Goal: Task Accomplishment & Management: Use online tool/utility

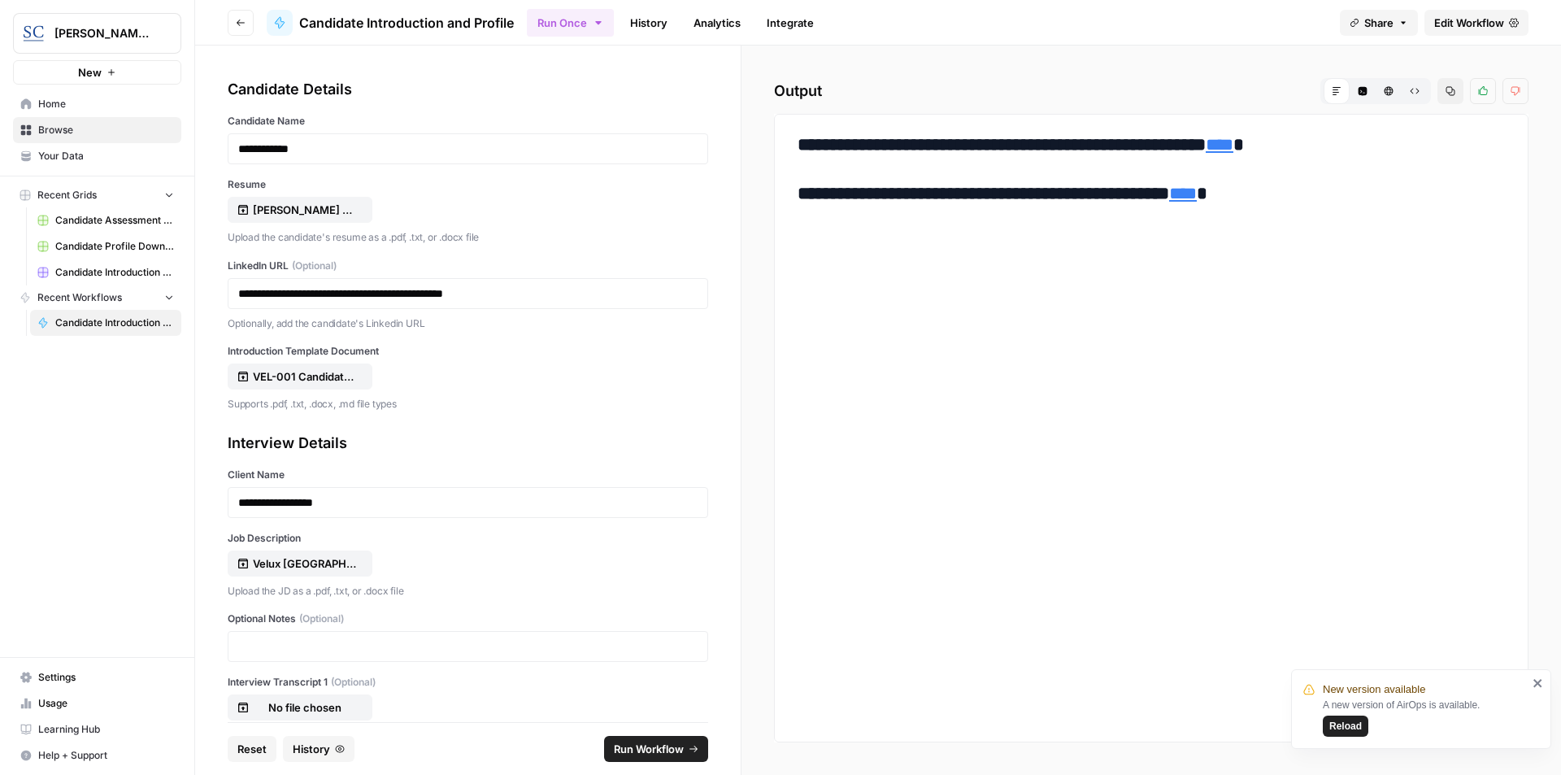
drag, startPoint x: 255, startPoint y: 751, endPoint x: 272, endPoint y: 752, distance: 17.9
click at [255, 751] on span "Reset" at bounding box center [251, 749] width 29 height 16
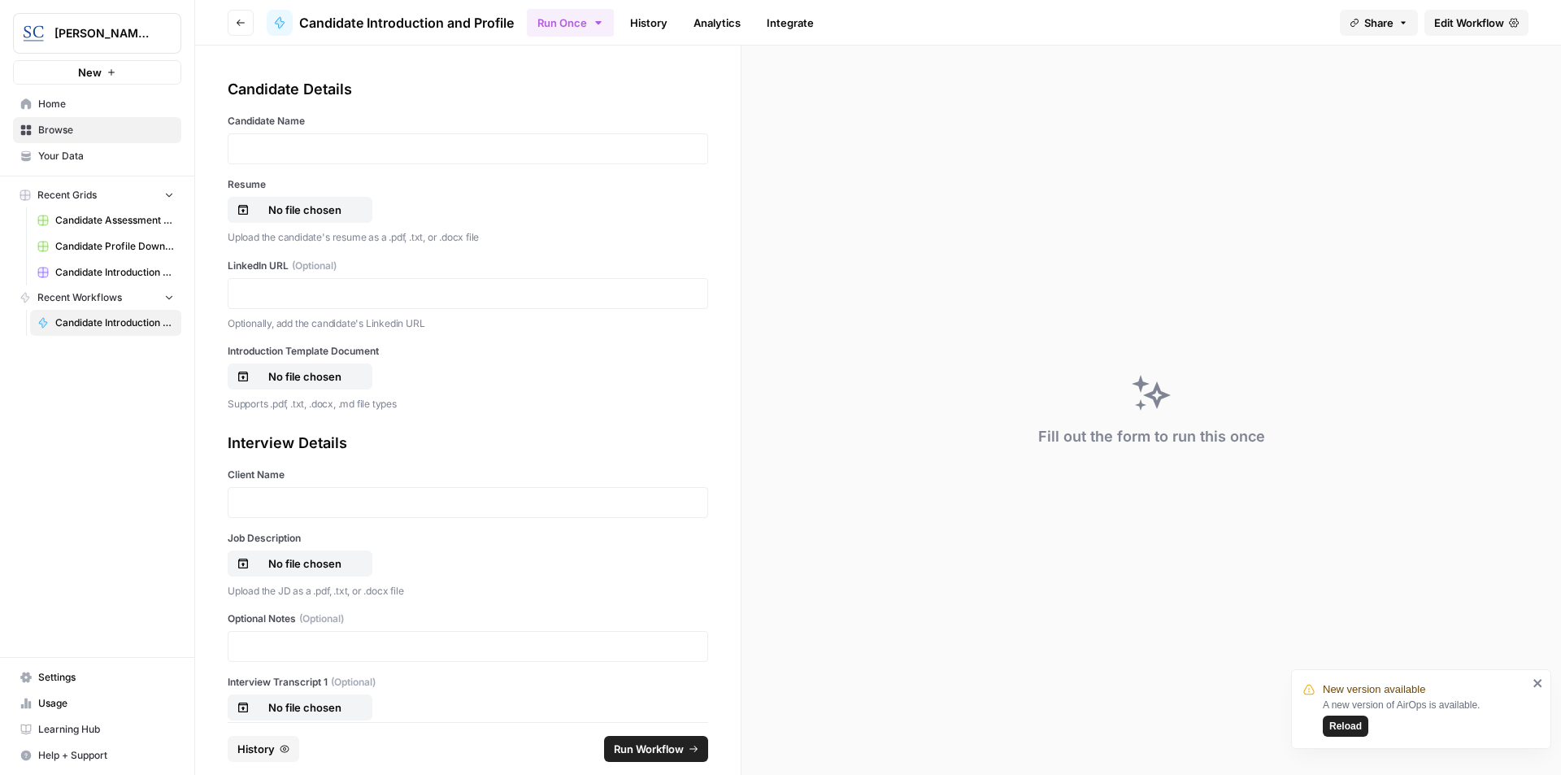
click at [414, 157] on div at bounding box center [468, 148] width 481 height 31
click at [417, 154] on p at bounding box center [467, 149] width 459 height 16
click at [310, 209] on p "No file chosen" at bounding box center [305, 210] width 104 height 16
click at [276, 297] on p at bounding box center [467, 293] width 459 height 16
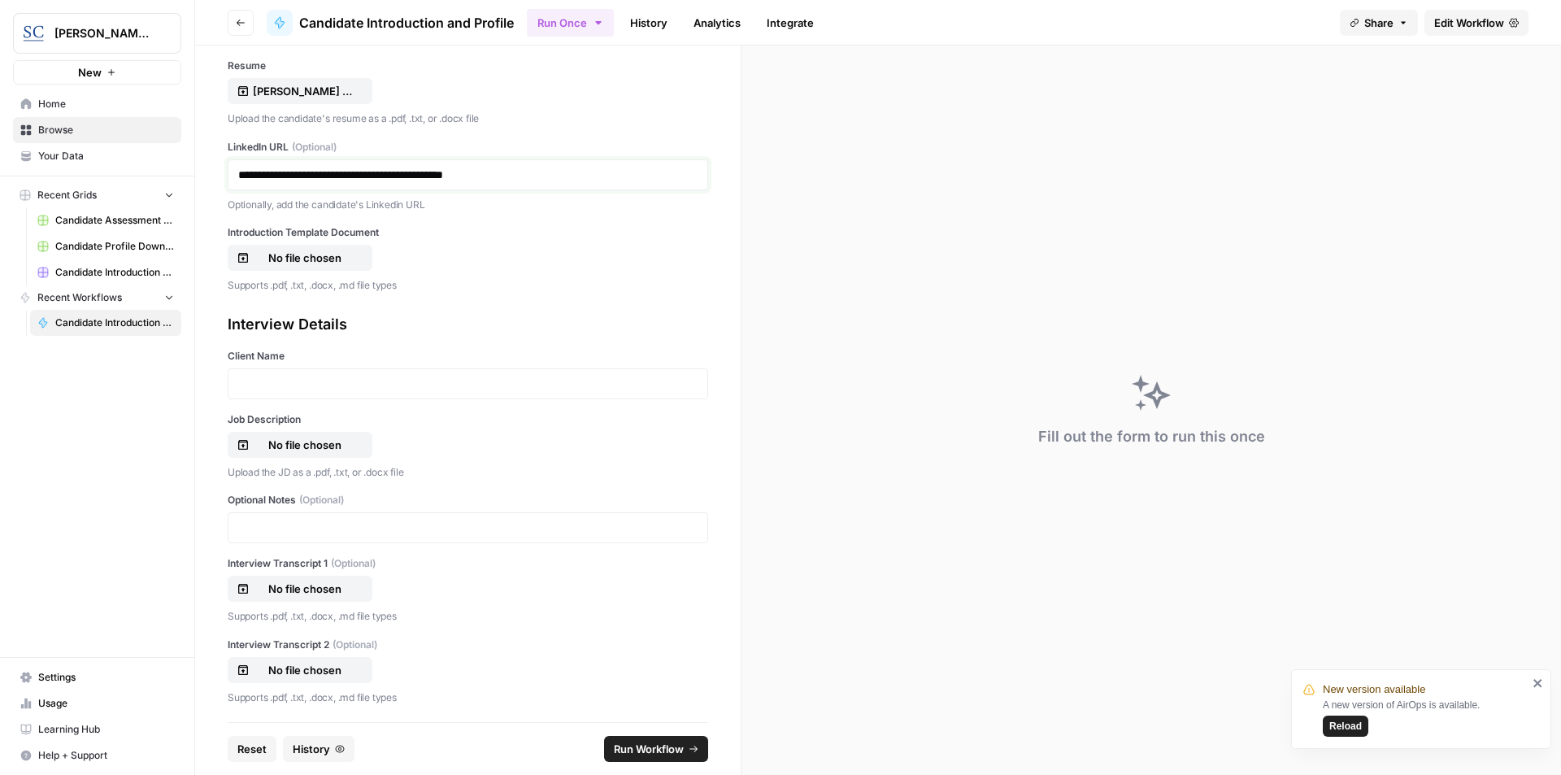
scroll to position [121, 0]
click at [54, 110] on span "Home" at bounding box center [106, 104] width 136 height 15
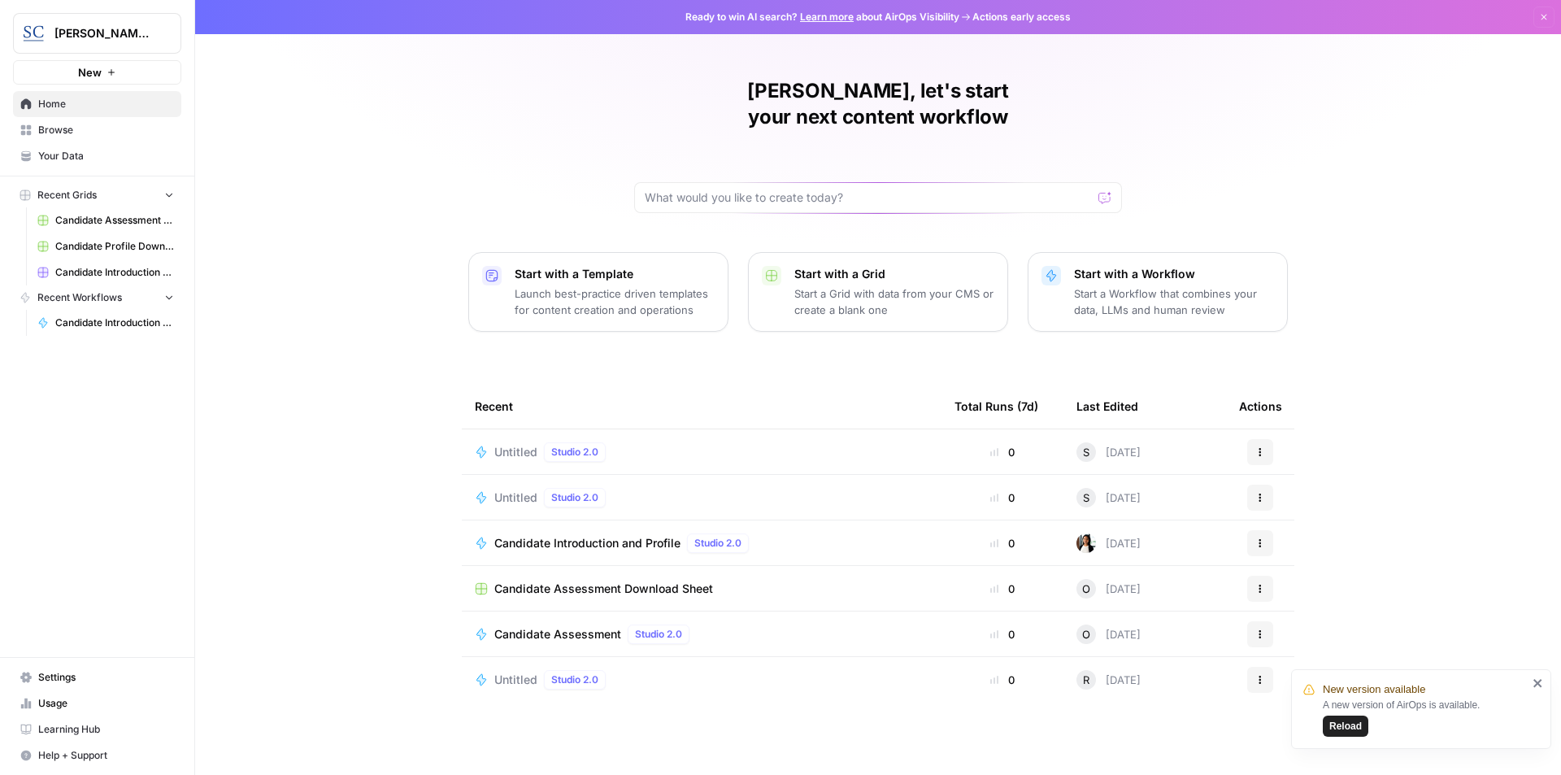
click at [561, 626] on span "Candidate Assessment" at bounding box center [557, 634] width 127 height 16
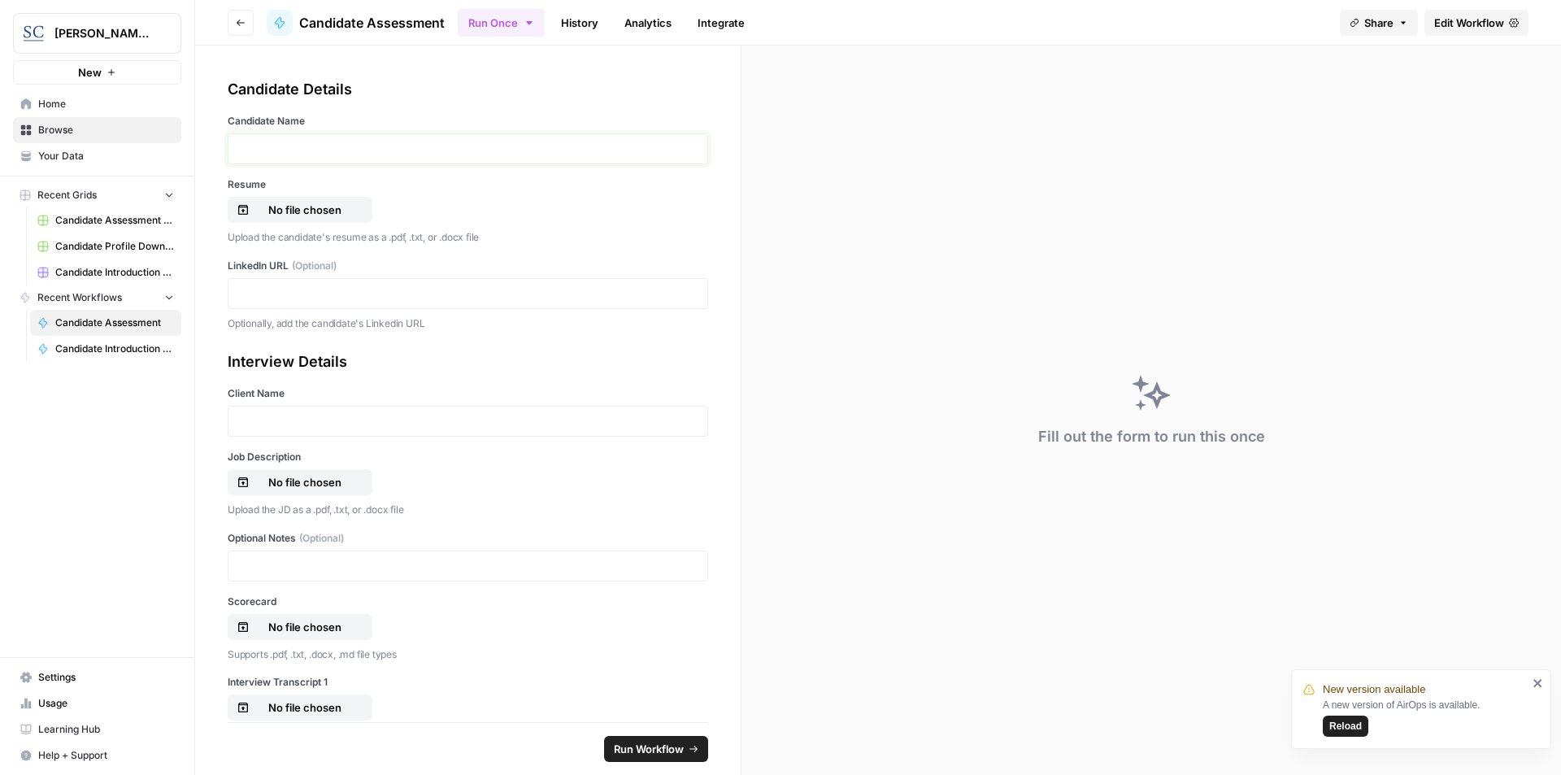
click at [341, 151] on p at bounding box center [467, 149] width 459 height 16
click at [331, 211] on p "No file chosen" at bounding box center [305, 210] width 104 height 16
click at [357, 295] on p at bounding box center [467, 293] width 459 height 16
click at [302, 427] on p at bounding box center [467, 421] width 459 height 16
click at [298, 480] on p "No file chosen" at bounding box center [305, 482] width 104 height 16
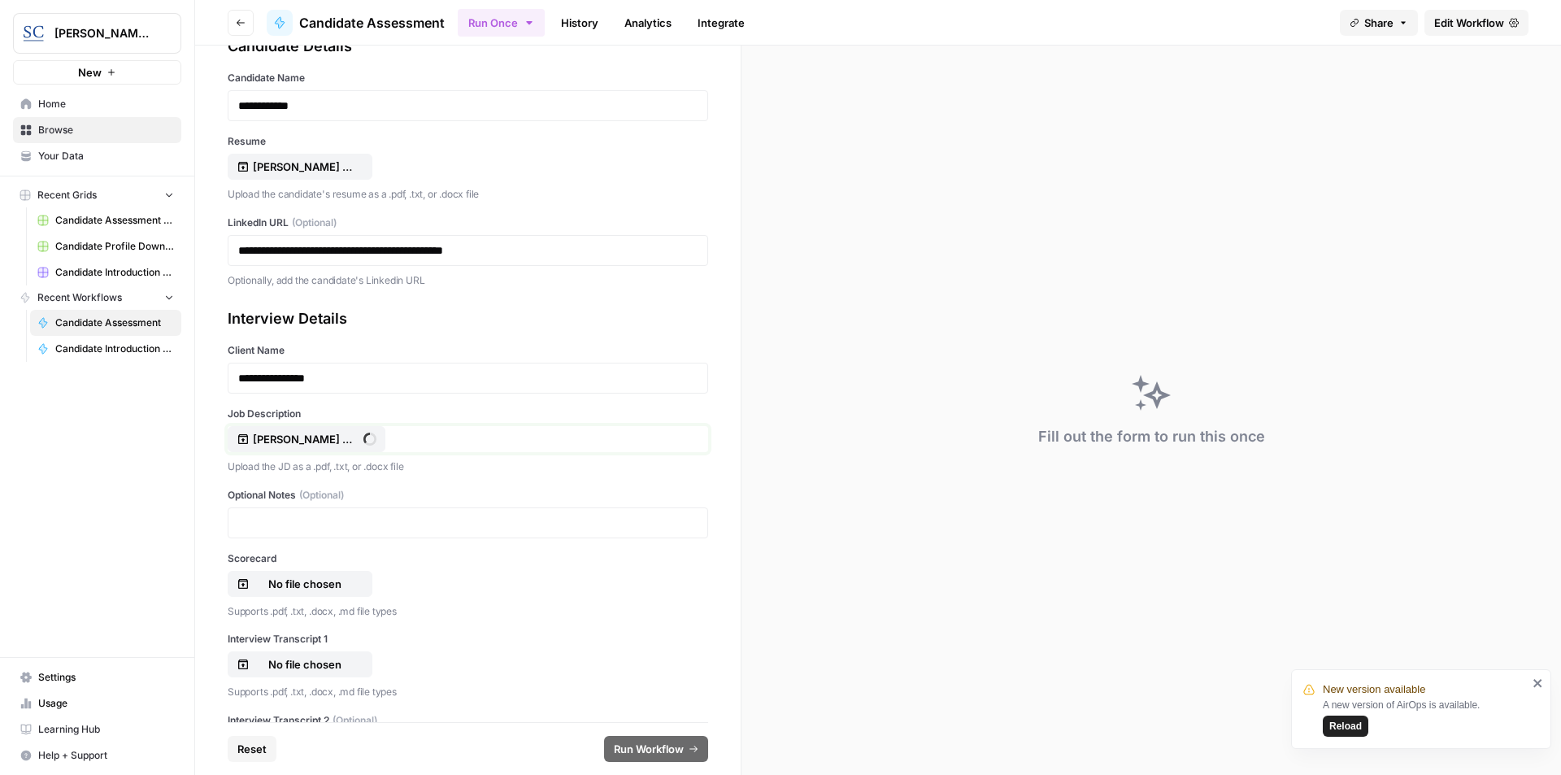
scroll to position [81, 0]
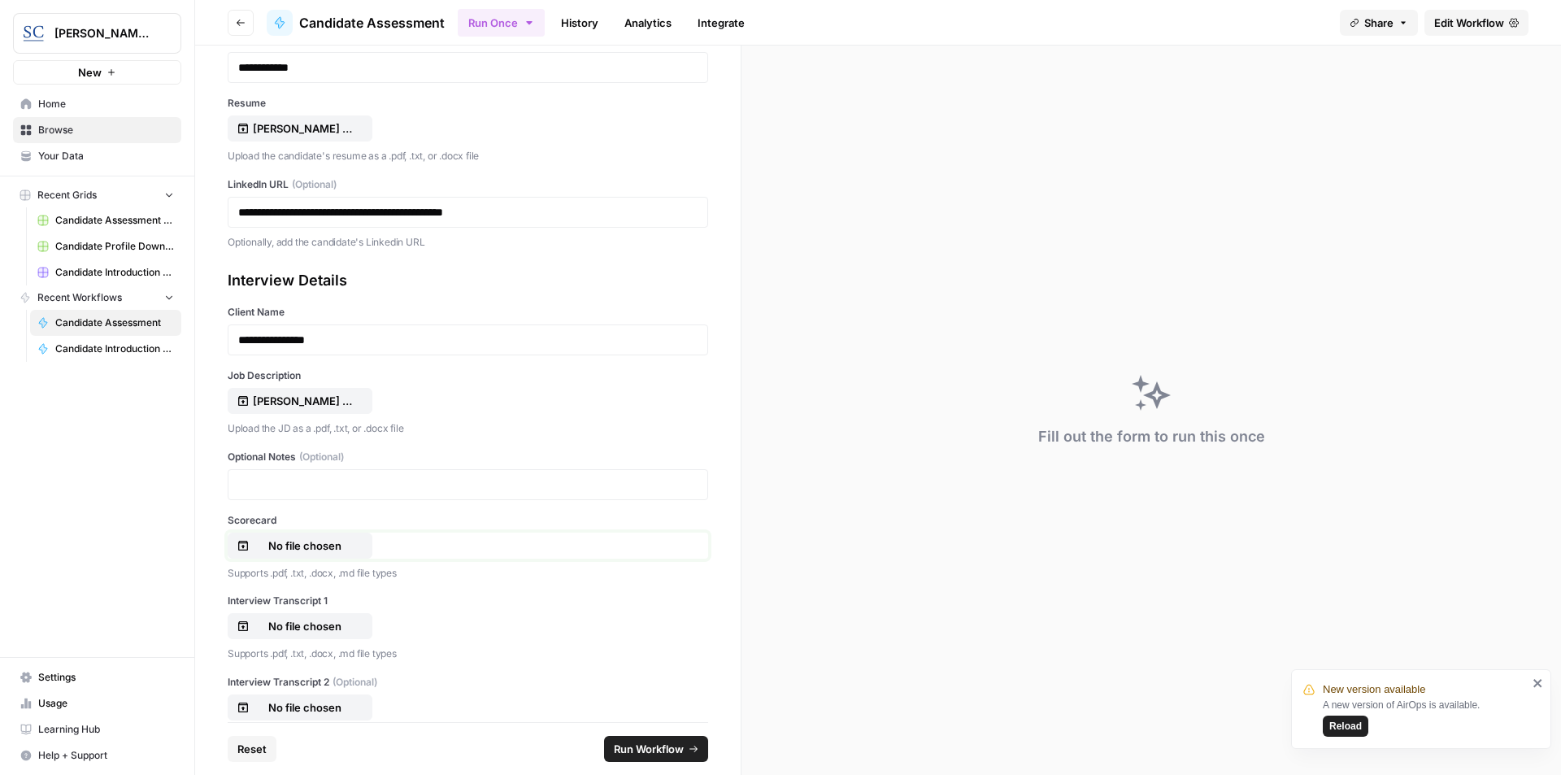
click at [331, 551] on p "No file chosen" at bounding box center [305, 545] width 104 height 16
click at [307, 622] on p "No file chosen" at bounding box center [305, 626] width 104 height 16
click at [650, 751] on span "Run Workflow" at bounding box center [649, 749] width 70 height 16
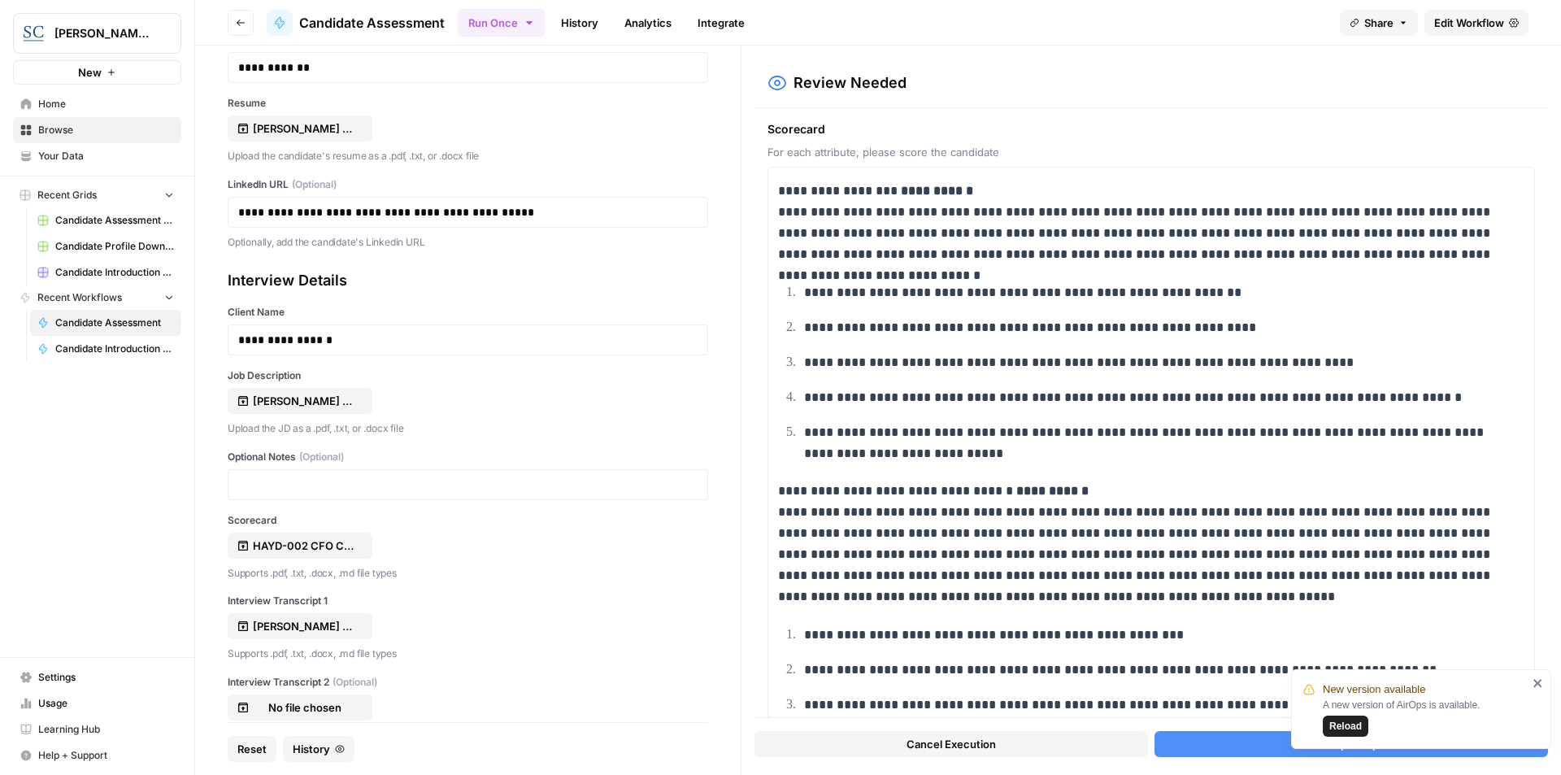
click at [1218, 750] on button "Accept Output" at bounding box center [1352, 744] width 394 height 26
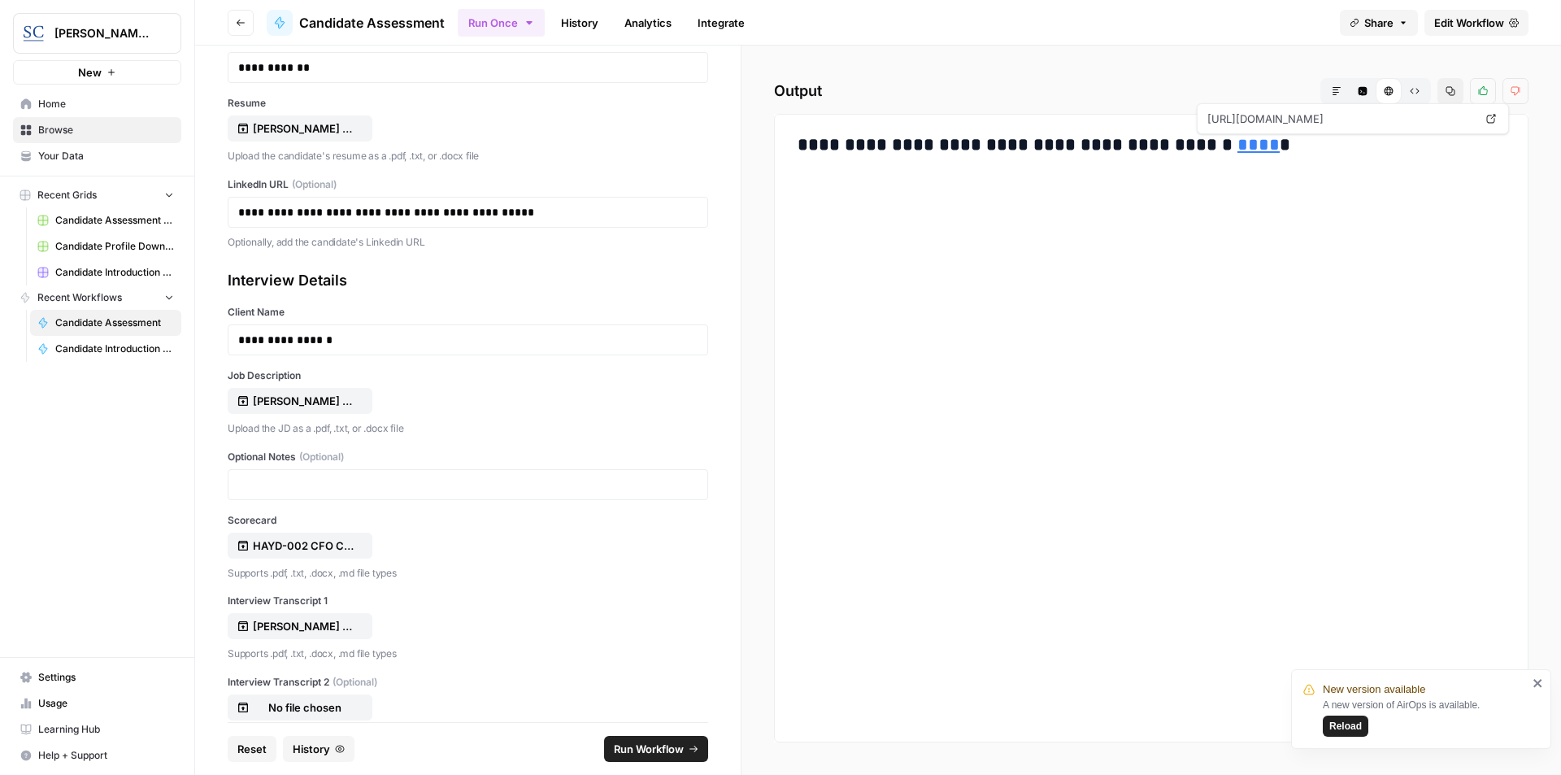
click at [1238, 143] on link "****" at bounding box center [1259, 145] width 42 height 18
click at [1357, 732] on span "Reload" at bounding box center [1345, 726] width 33 height 15
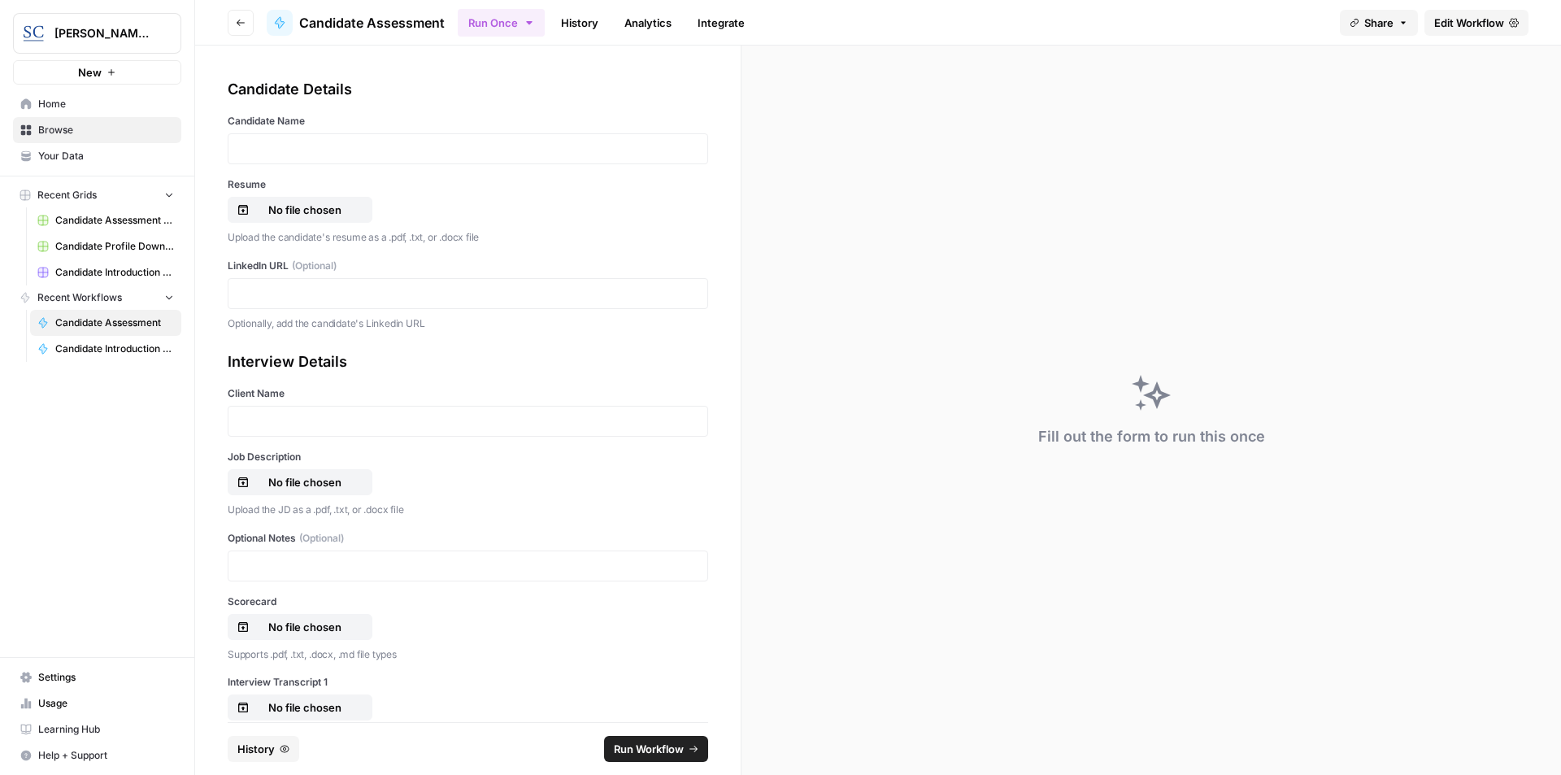
click at [336, 140] on div at bounding box center [468, 148] width 481 height 31
click at [338, 150] on p at bounding box center [467, 149] width 459 height 16
click at [338, 216] on p "No file chosen" at bounding box center [305, 210] width 104 height 16
click at [332, 215] on p "No file chosen" at bounding box center [305, 210] width 104 height 16
click at [281, 294] on p at bounding box center [467, 293] width 459 height 16
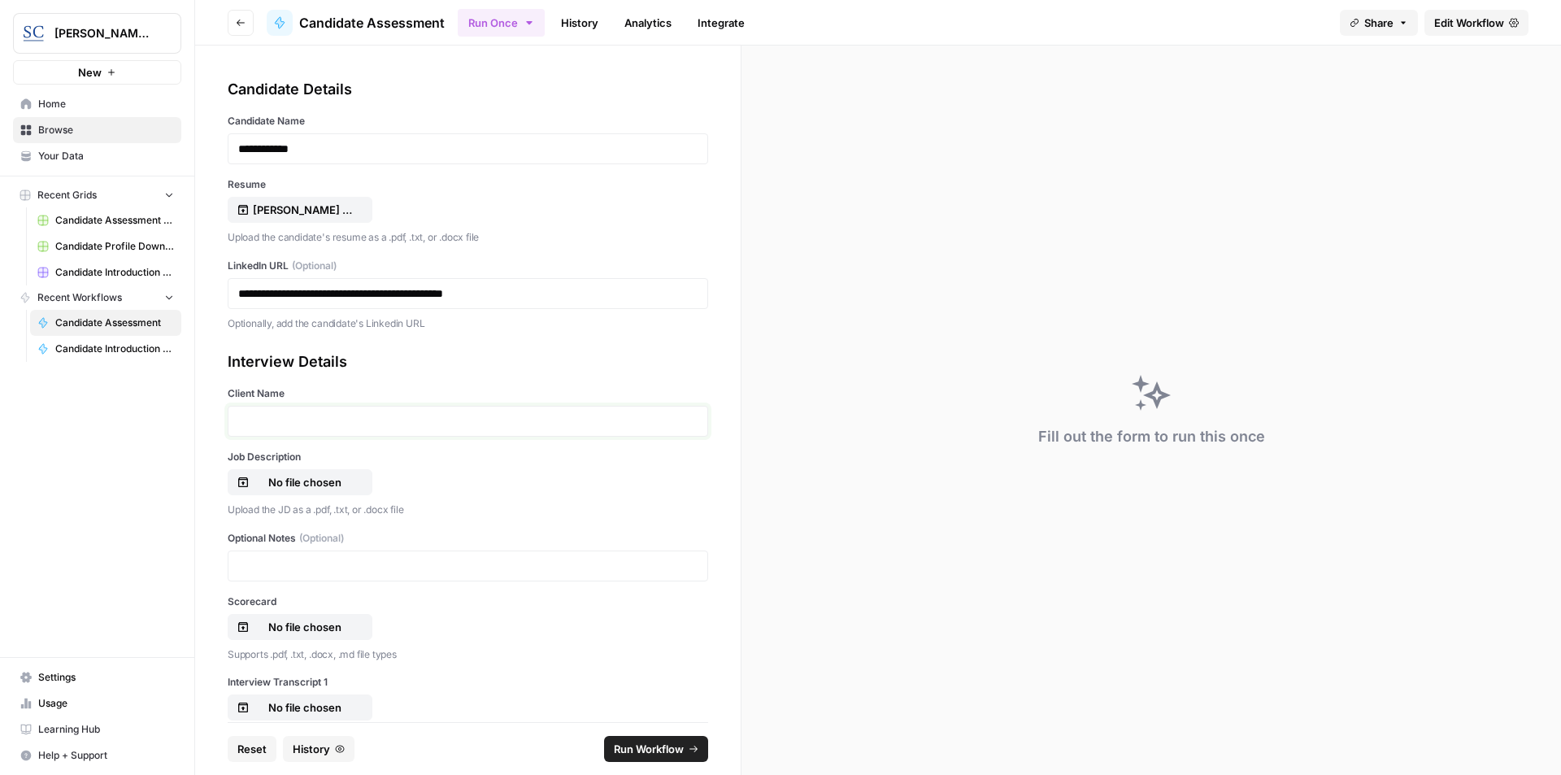
click at [286, 427] on p at bounding box center [467, 421] width 459 height 16
click at [285, 478] on p "No file chosen" at bounding box center [305, 482] width 104 height 16
click at [306, 626] on p "No file chosen" at bounding box center [305, 627] width 104 height 16
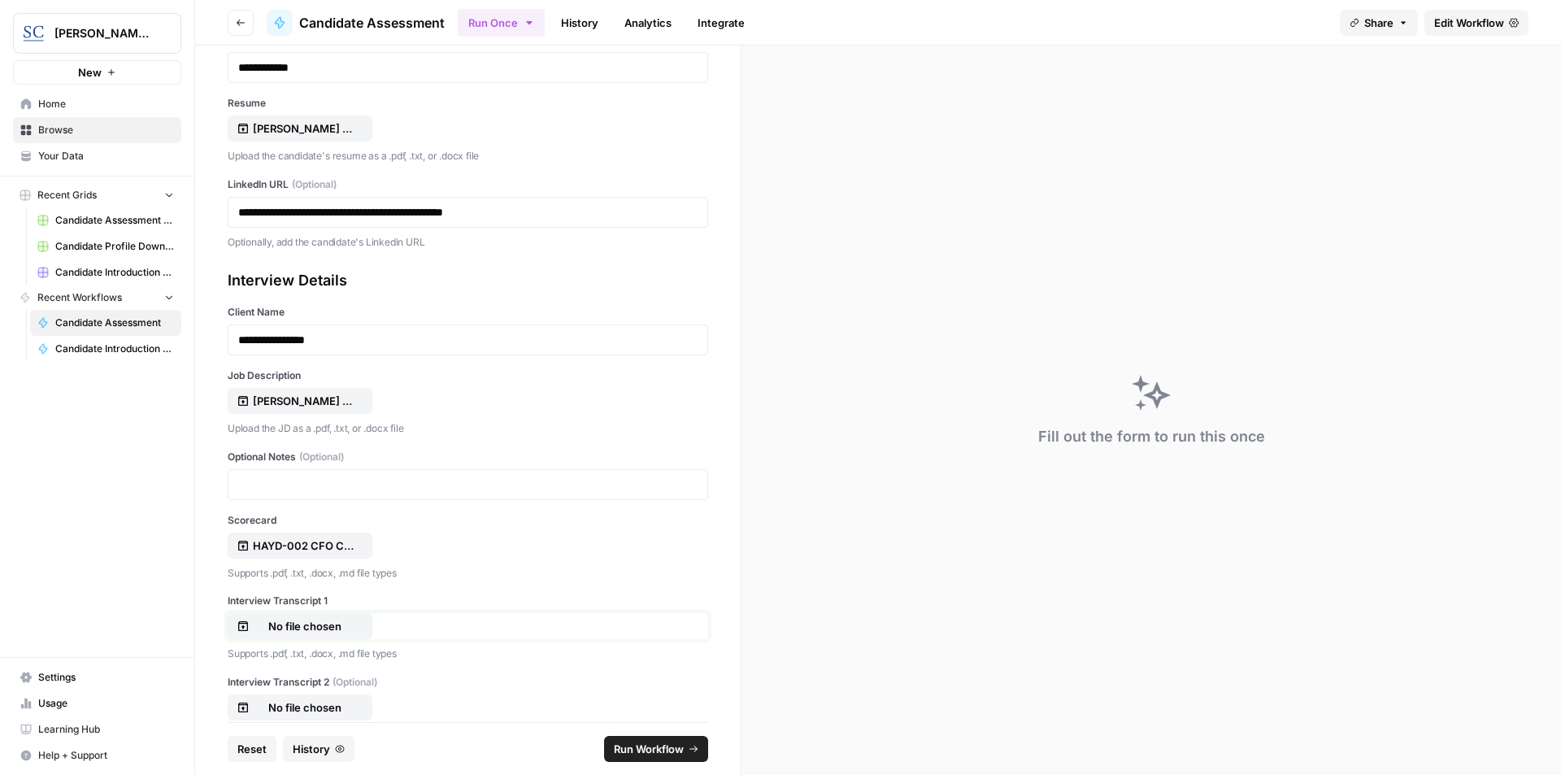
click at [333, 629] on p "No file chosen" at bounding box center [305, 626] width 104 height 16
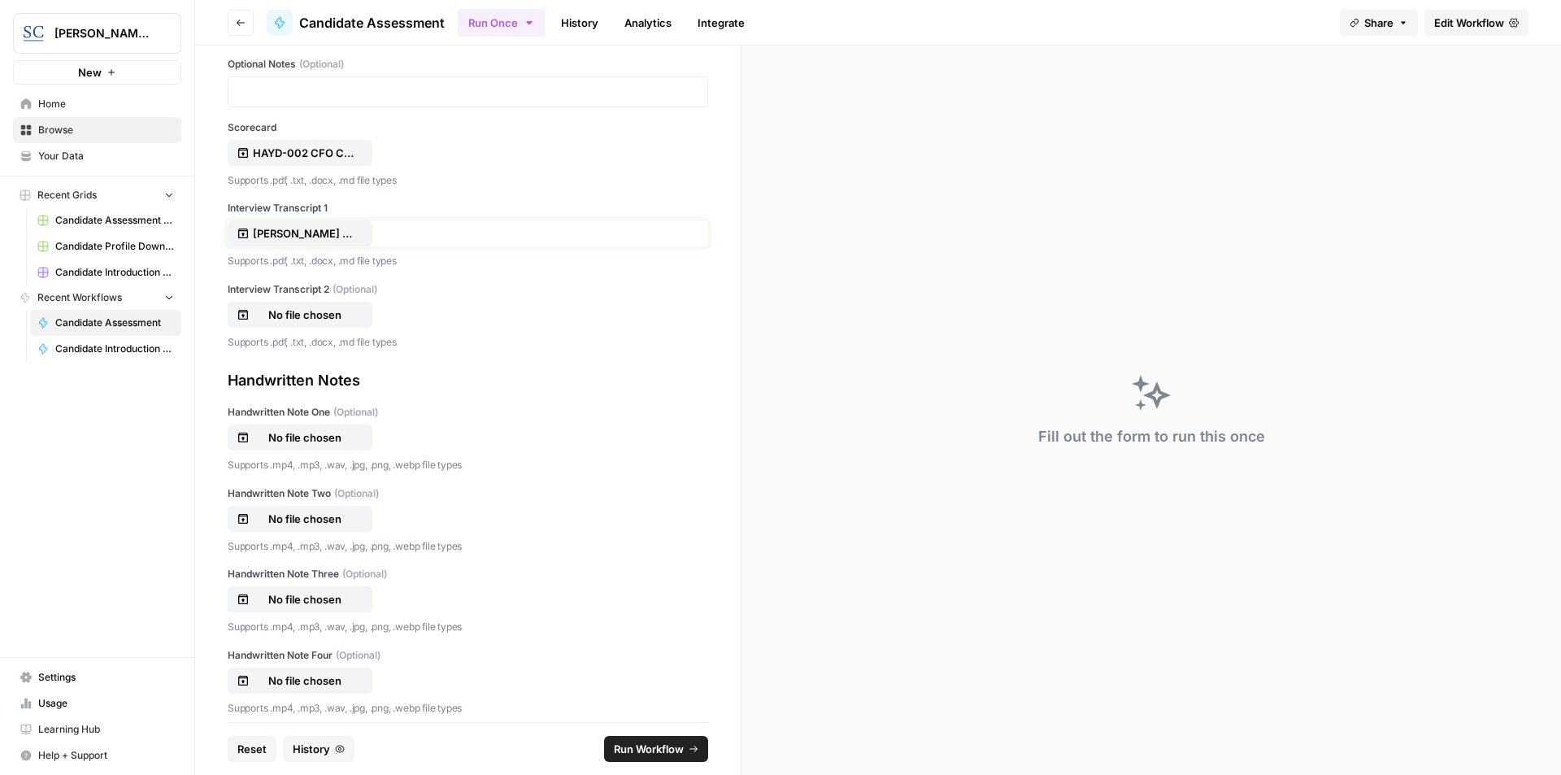
scroll to position [568, 0]
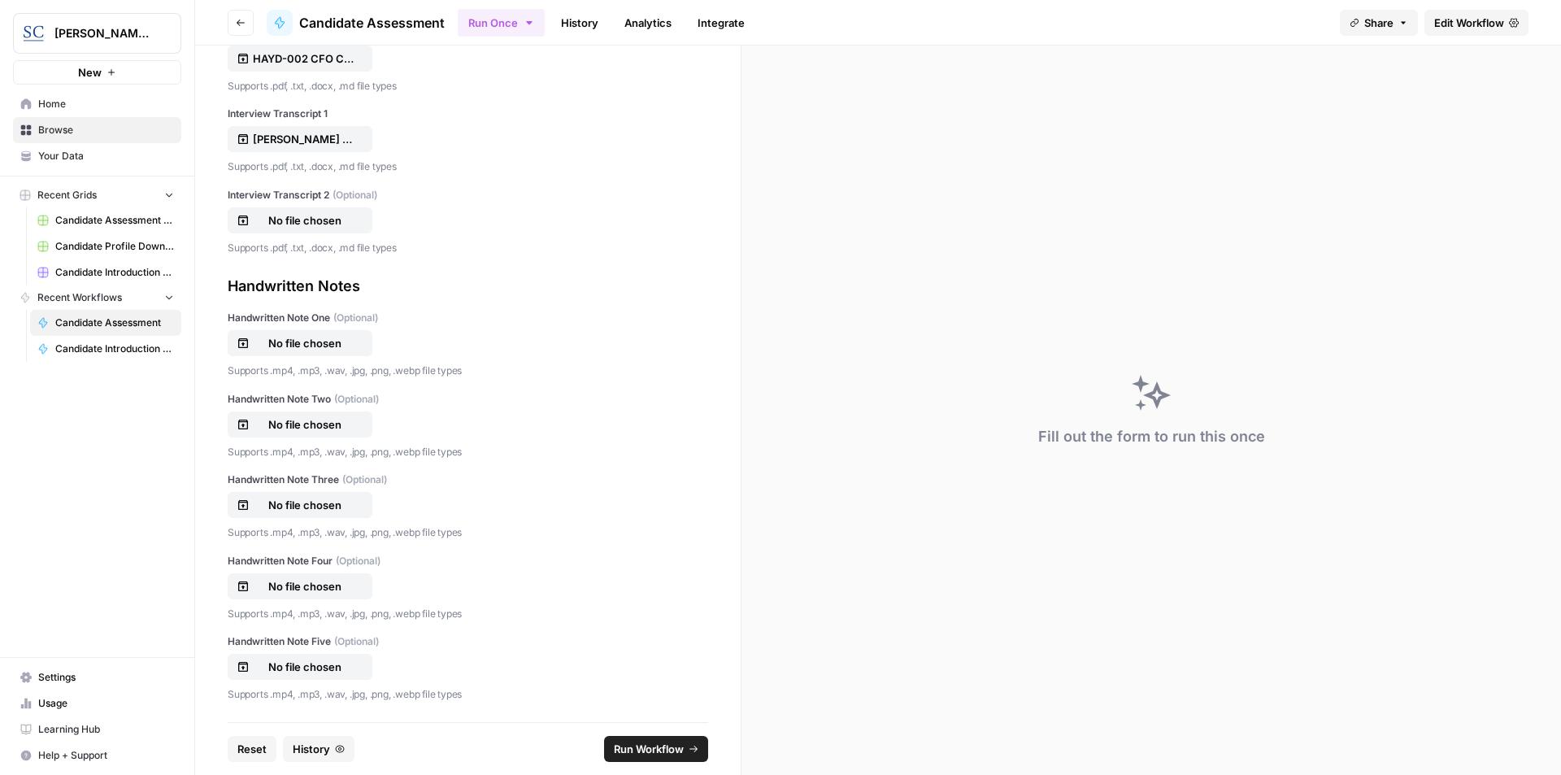
click at [673, 752] on span "Run Workflow" at bounding box center [649, 749] width 70 height 16
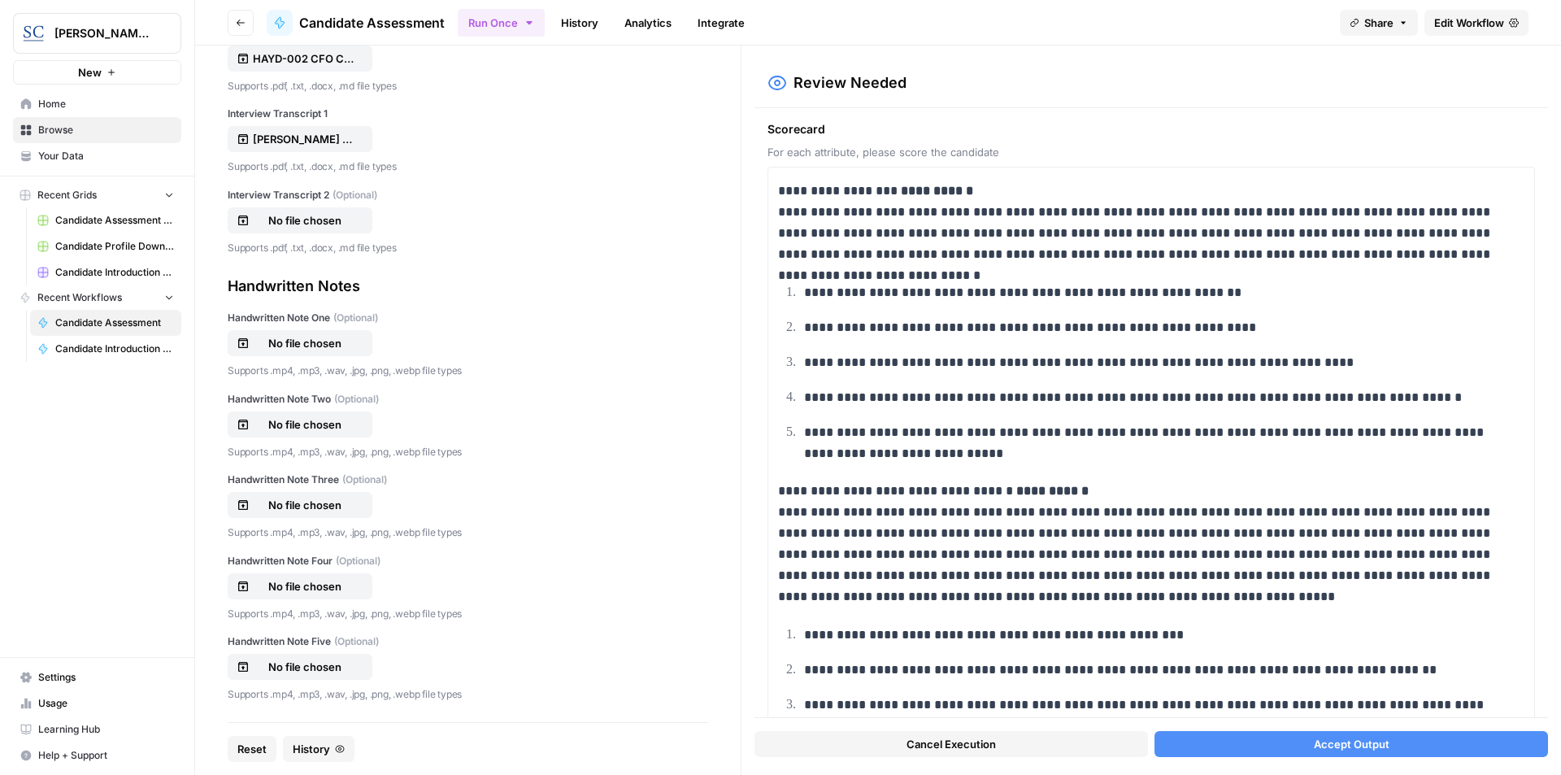
click at [1342, 742] on span "Accept Output" at bounding box center [1352, 744] width 76 height 16
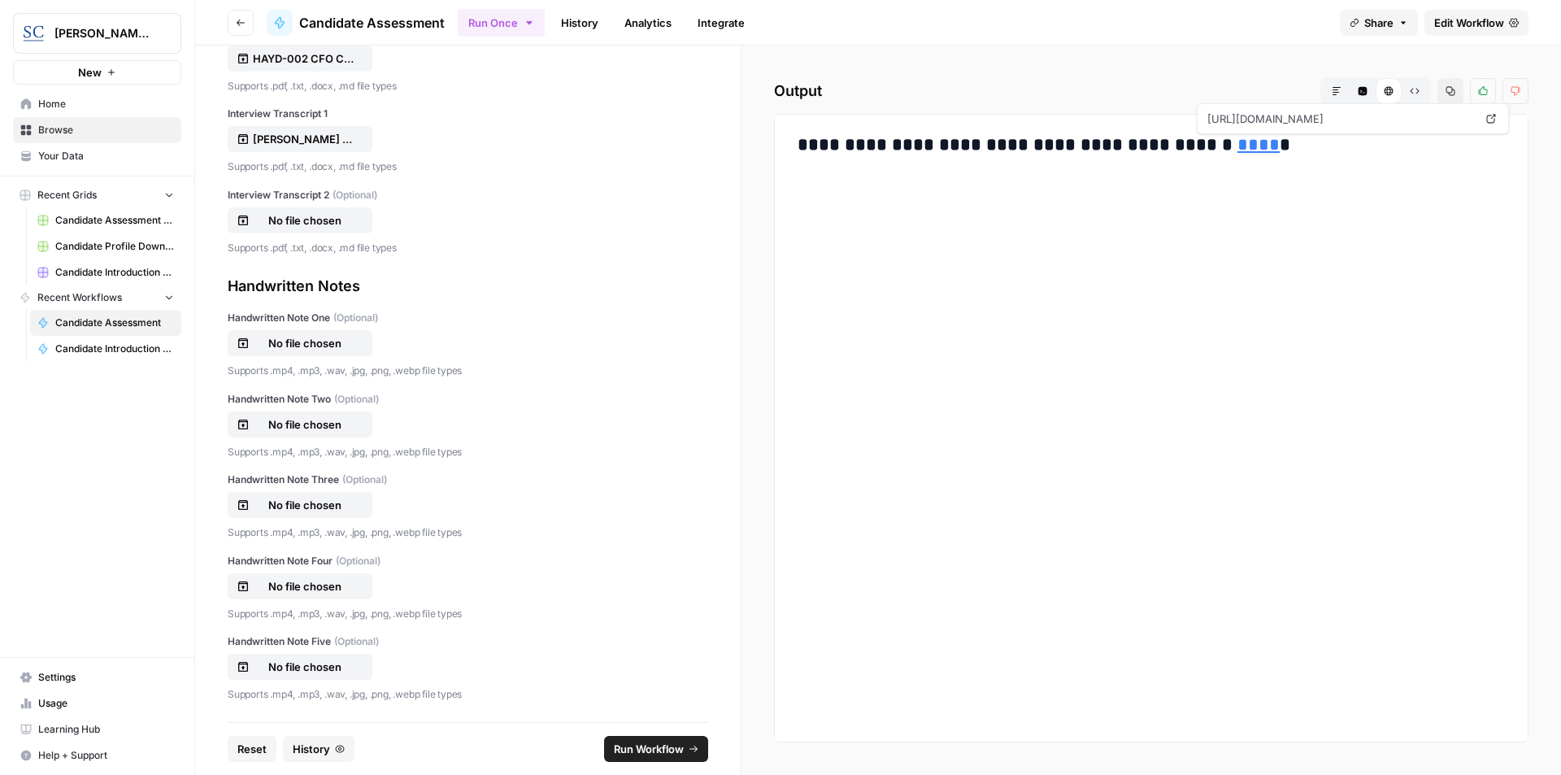
click at [1238, 152] on link "****" at bounding box center [1259, 145] width 42 height 18
